Goal: Navigation & Orientation: Find specific page/section

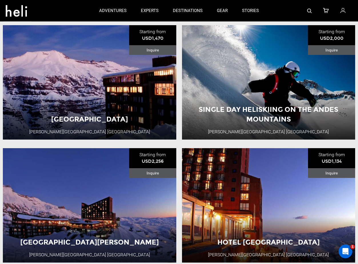
scroll to position [53, 0]
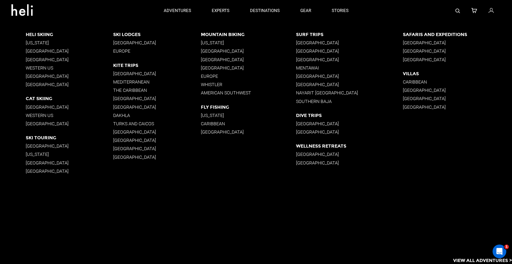
click at [43, 51] on p "[GEOGRAPHIC_DATA]" at bounding box center [70, 50] width 88 height 5
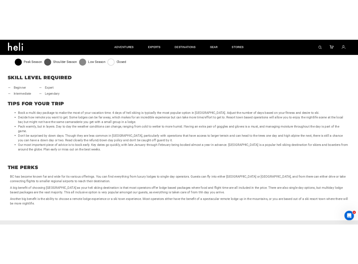
scroll to position [254, 0]
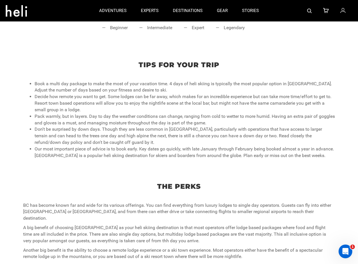
click at [264, 60] on p "Tips for your trip" at bounding box center [179, 65] width 346 height 10
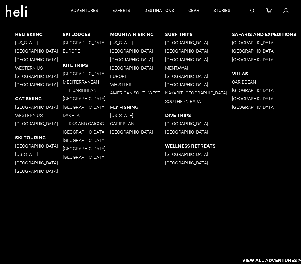
click at [25, 42] on p "[US_STATE]" at bounding box center [39, 42] width 48 height 5
click at [28, 107] on p "[GEOGRAPHIC_DATA]" at bounding box center [39, 106] width 48 height 5
click at [23, 163] on p "[GEOGRAPHIC_DATA]" at bounding box center [39, 162] width 48 height 5
click at [74, 43] on p "[GEOGRAPHIC_DATA]" at bounding box center [87, 42] width 48 height 5
click at [72, 51] on p "Europe" at bounding box center [87, 50] width 48 height 5
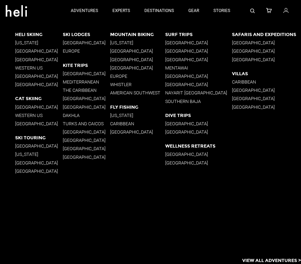
click at [25, 170] on p "[GEOGRAPHIC_DATA]" at bounding box center [39, 170] width 48 height 5
click at [180, 131] on p "[GEOGRAPHIC_DATA]" at bounding box center [198, 131] width 67 height 5
click at [32, 69] on p "Western US" at bounding box center [39, 67] width 48 height 5
click at [28, 59] on p "[GEOGRAPHIC_DATA]" at bounding box center [39, 59] width 48 height 5
